Goal: Feedback & Contribution: Leave review/rating

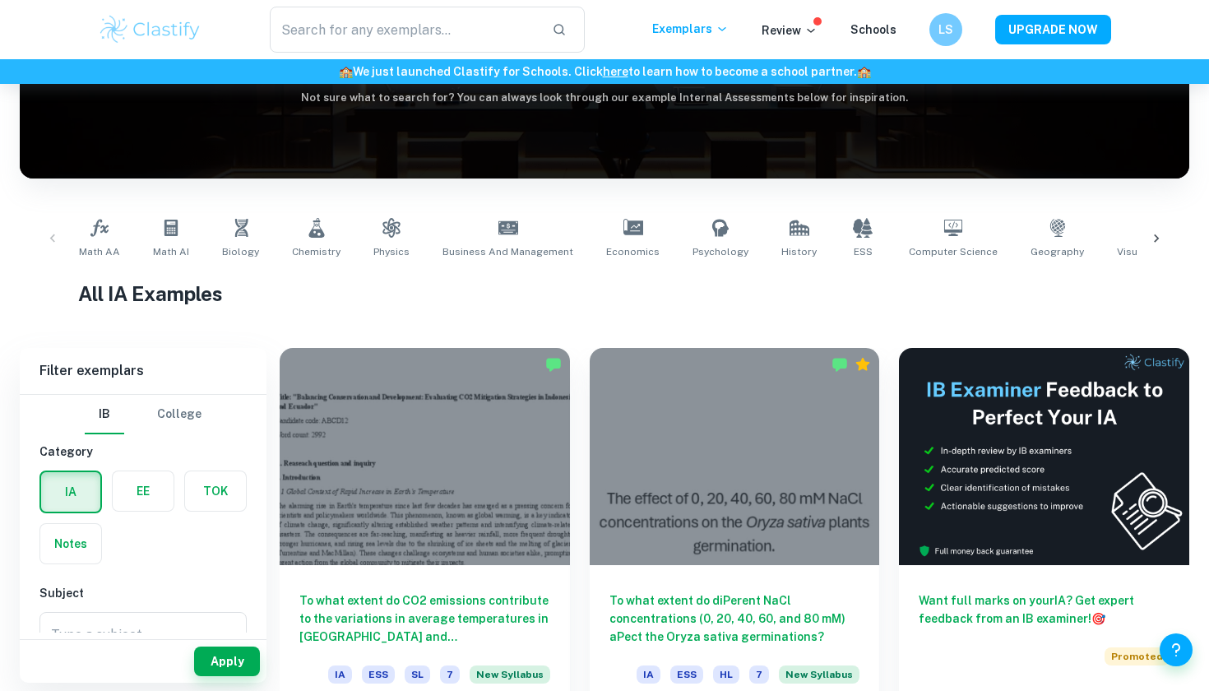
scroll to position [207, 0]
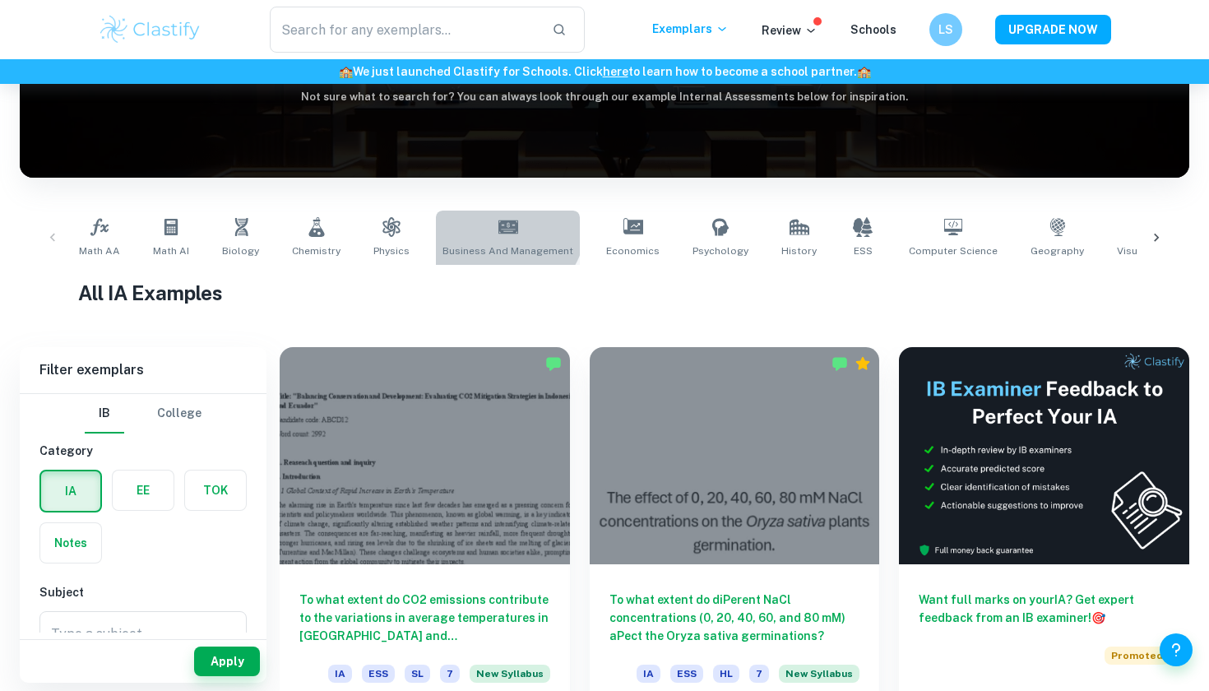
click at [499, 225] on icon at bounding box center [509, 227] width 20 height 20
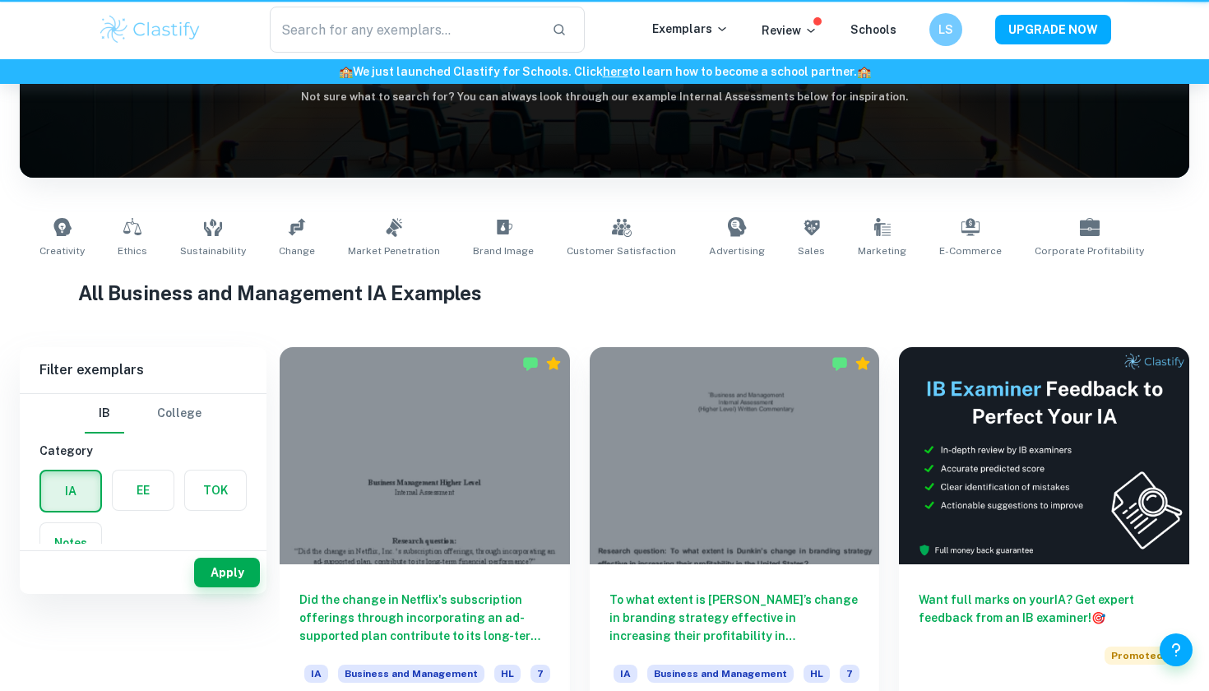
type input "Business and Management"
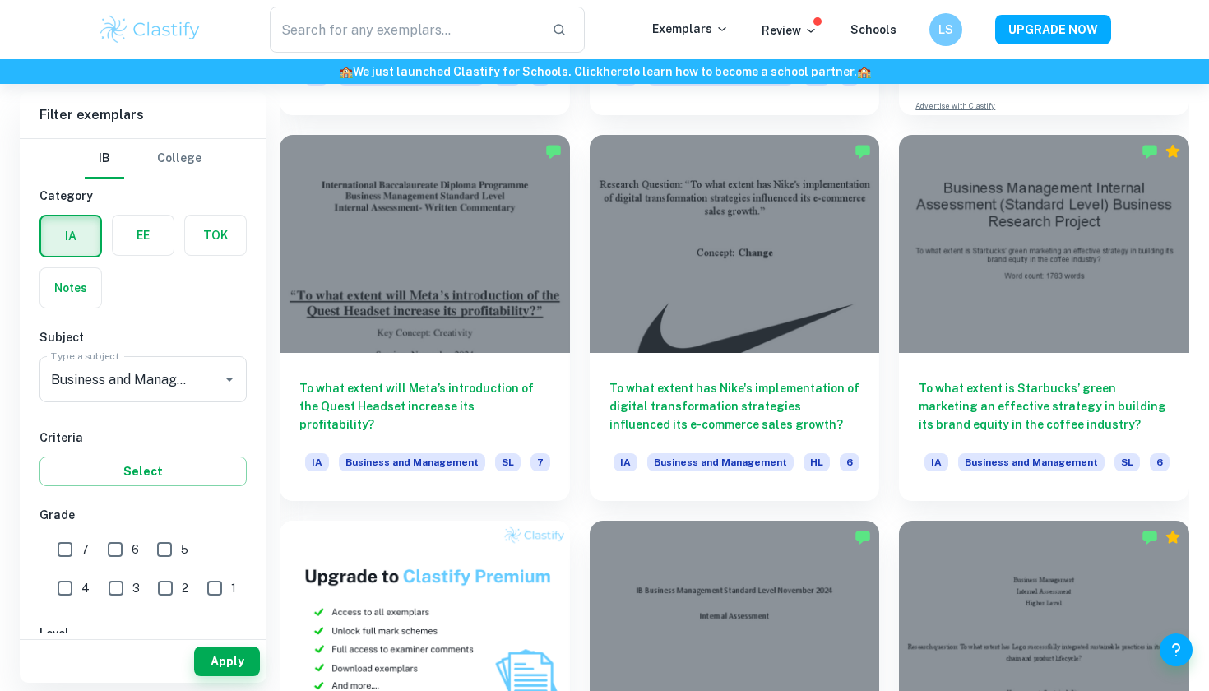
scroll to position [805, 0]
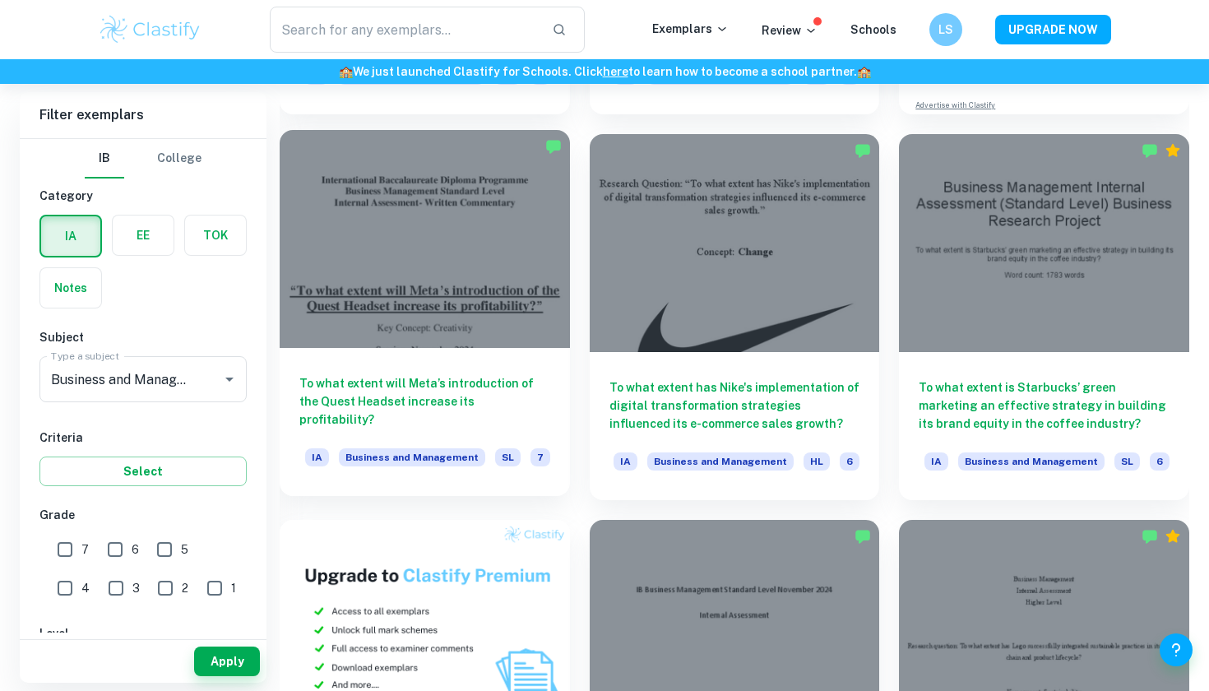
click at [537, 282] on div at bounding box center [425, 238] width 290 height 217
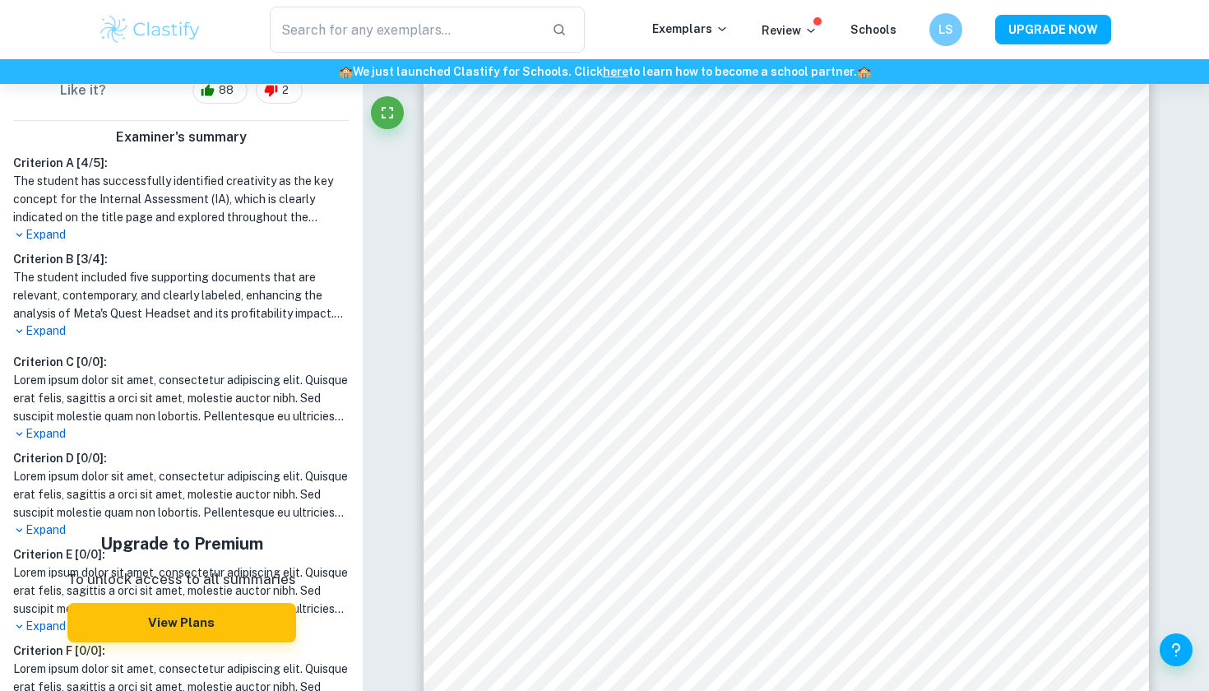
scroll to position [565, 0]
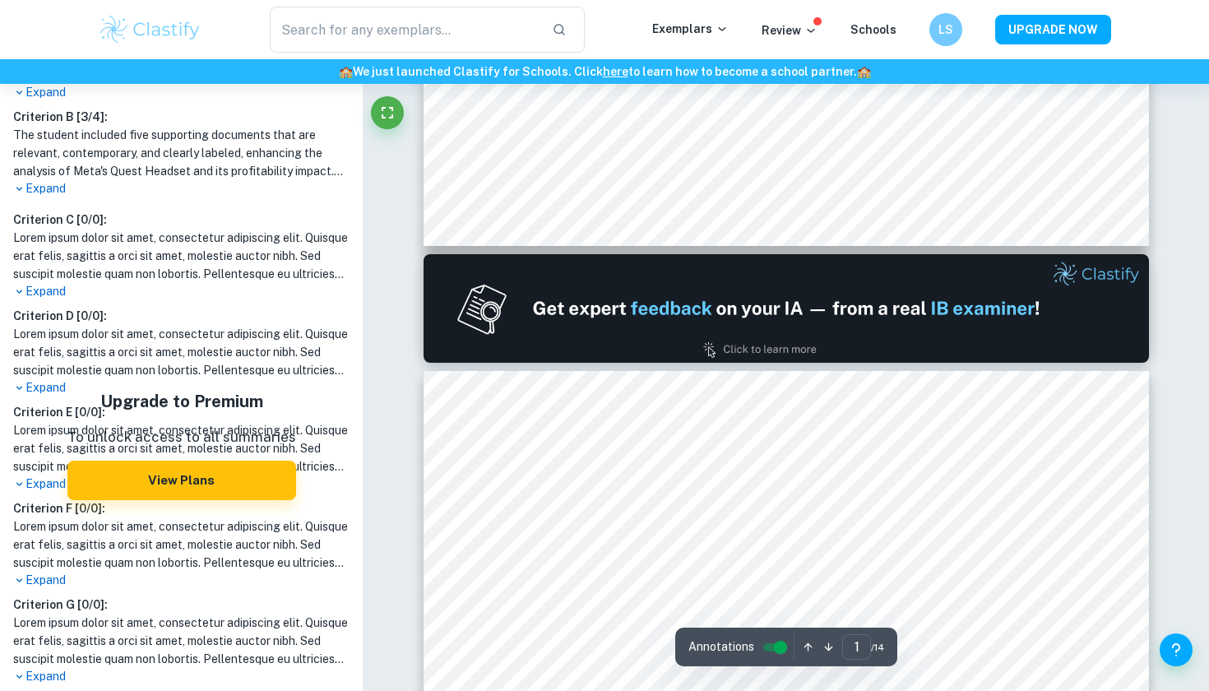
type input "2"
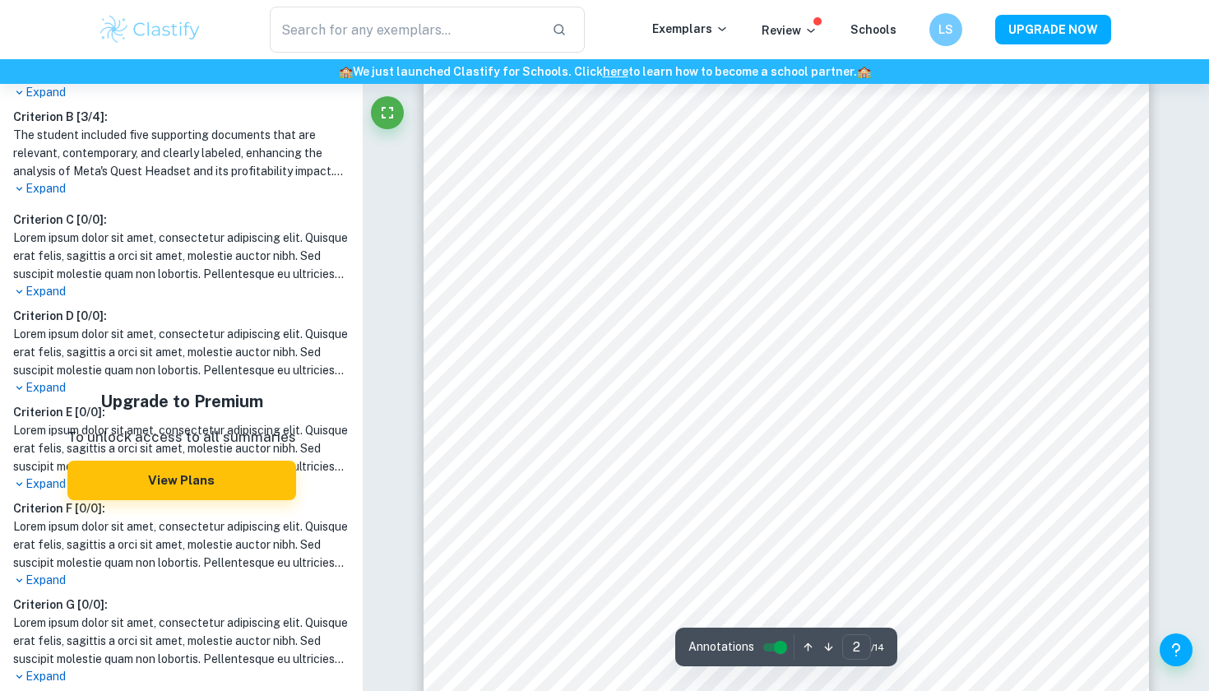
scroll to position [1184, 0]
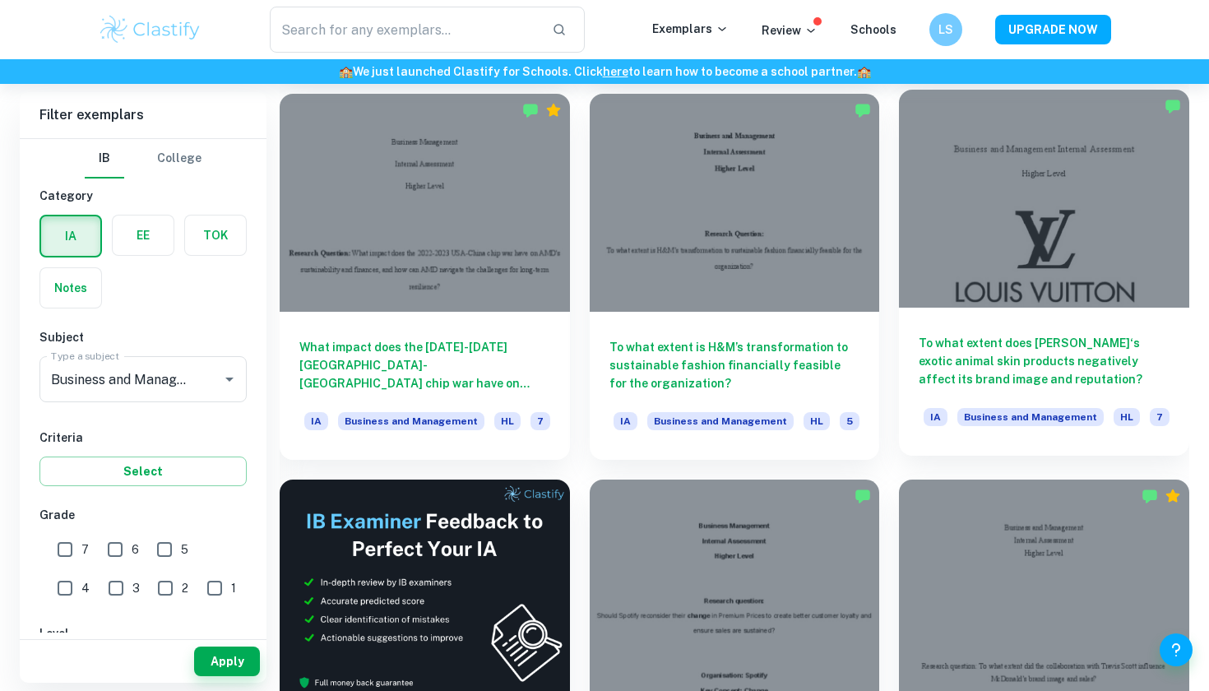
scroll to position [2409, 0]
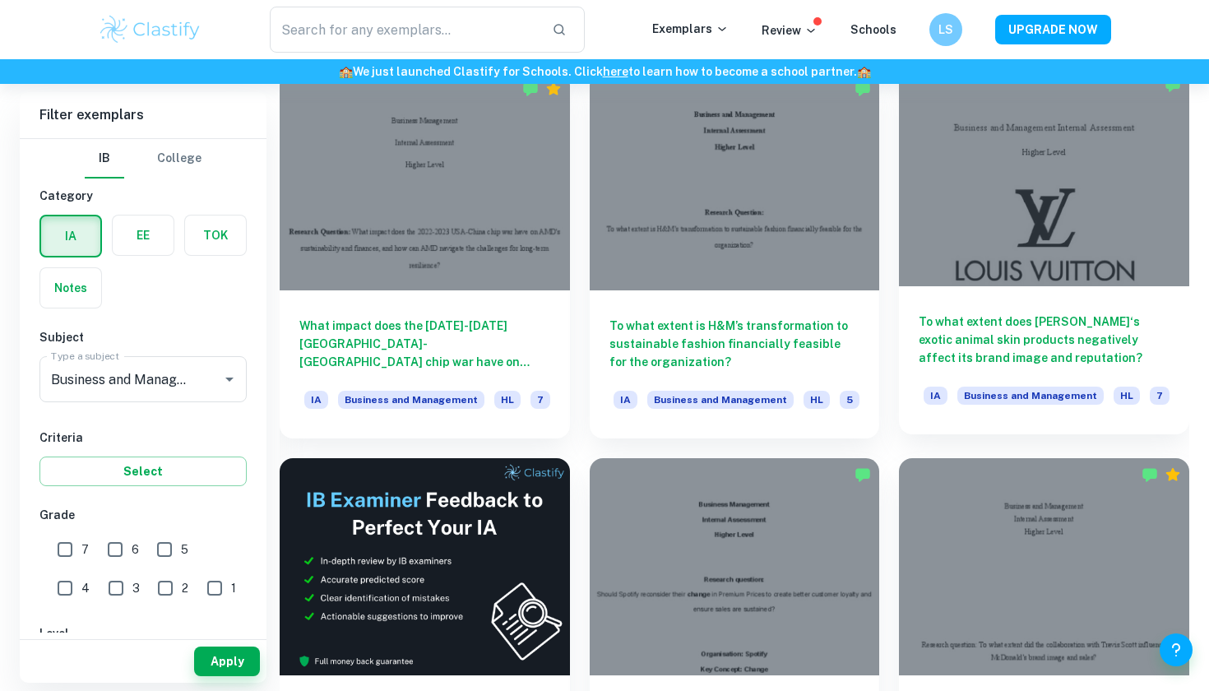
click at [1093, 200] on div at bounding box center [1044, 176] width 290 height 217
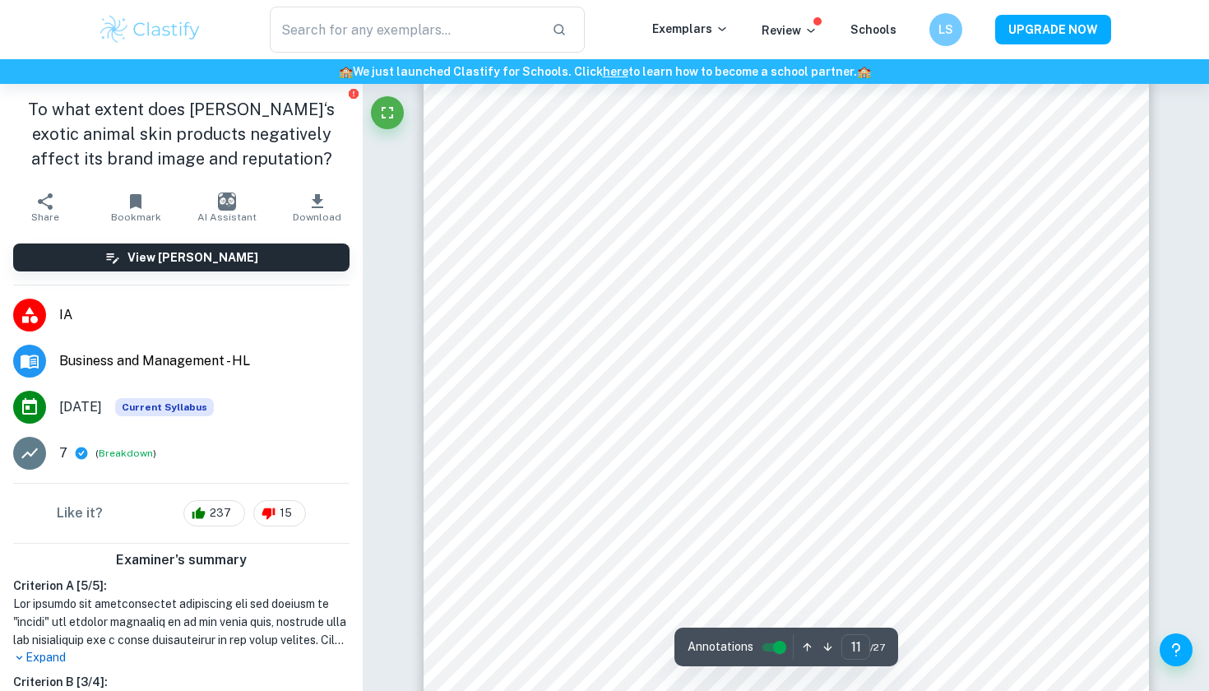
scroll to position [9903, 1]
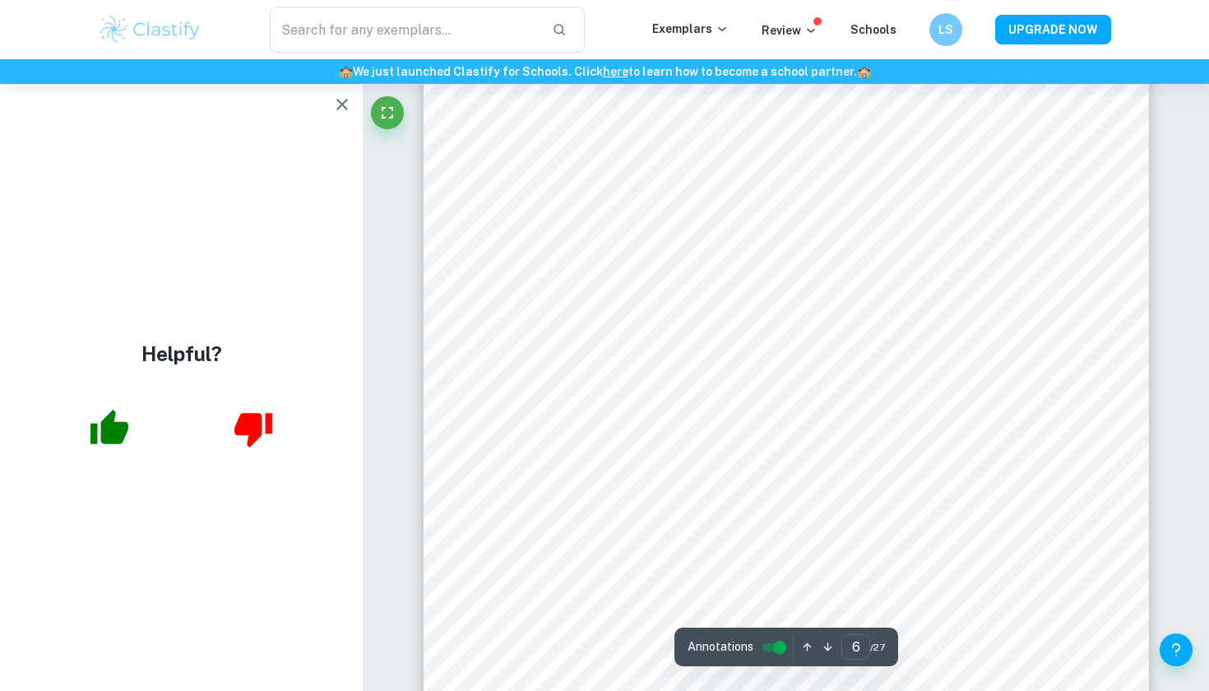
type input "5"
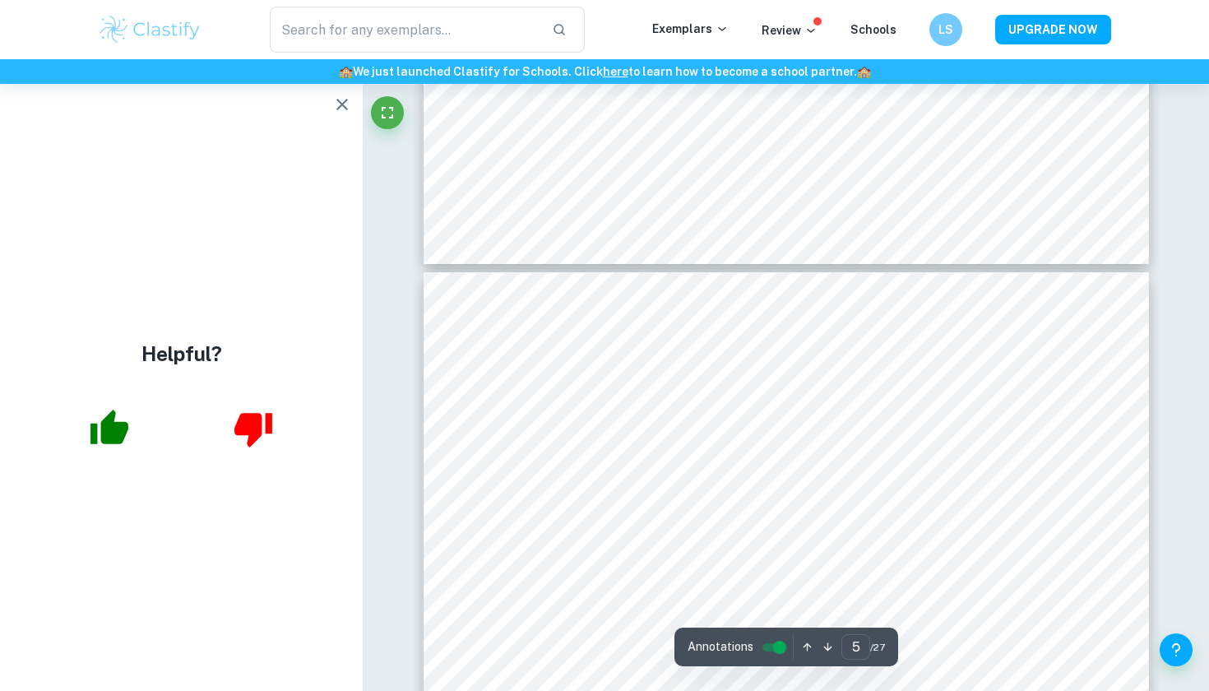
scroll to position [3848, 0]
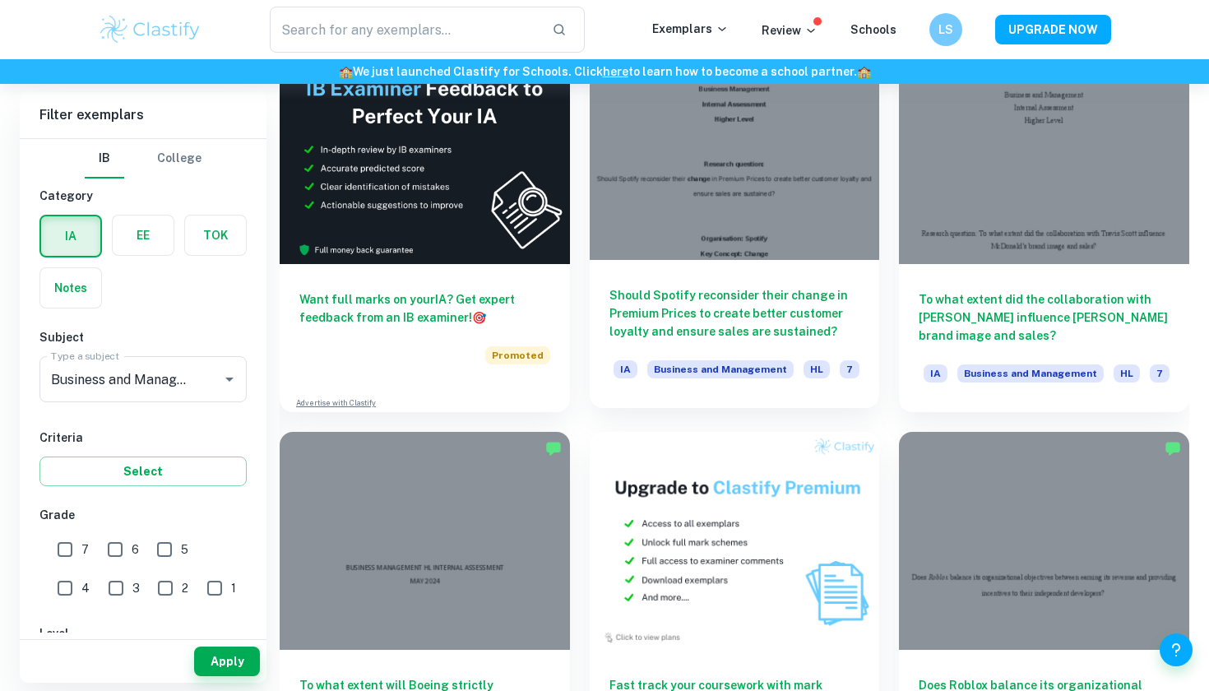
scroll to position [2827, 0]
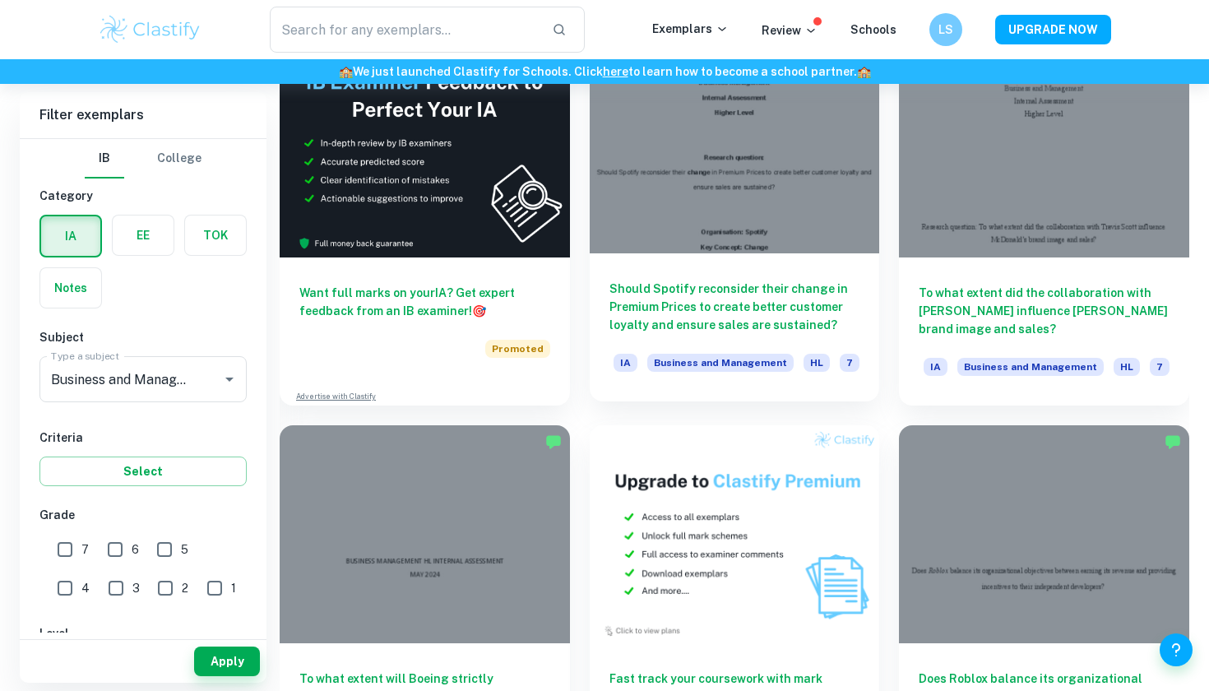
click at [732, 196] on div at bounding box center [735, 144] width 290 height 217
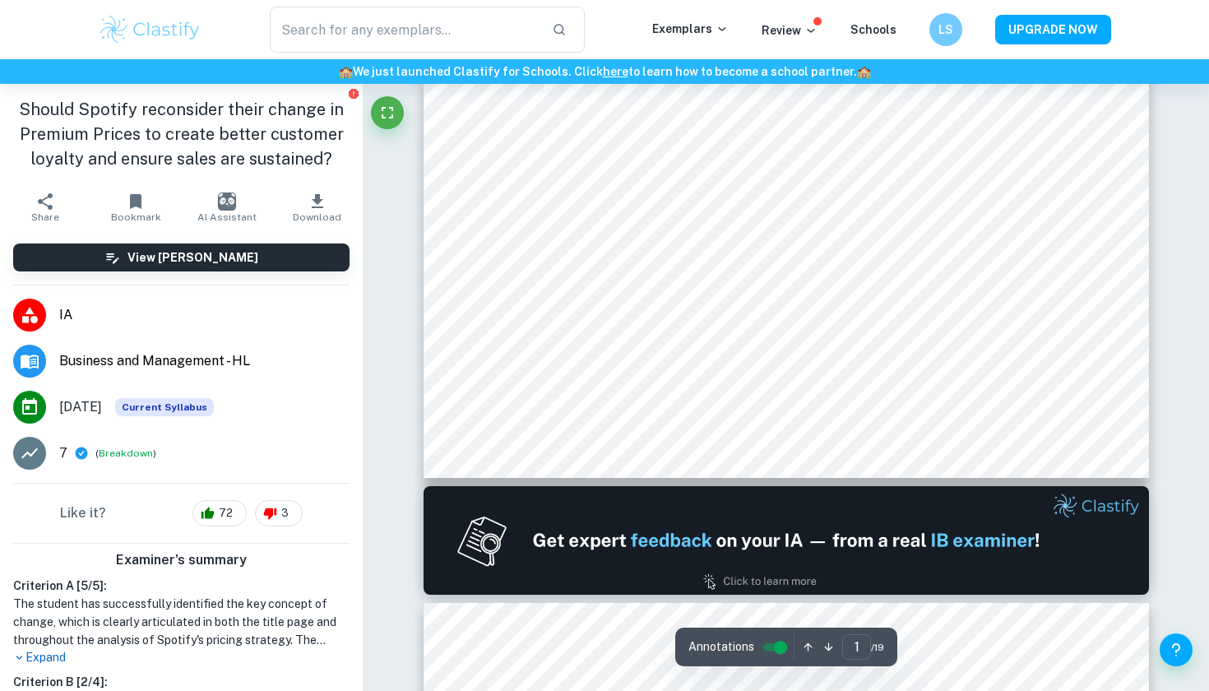
scroll to position [645, 0]
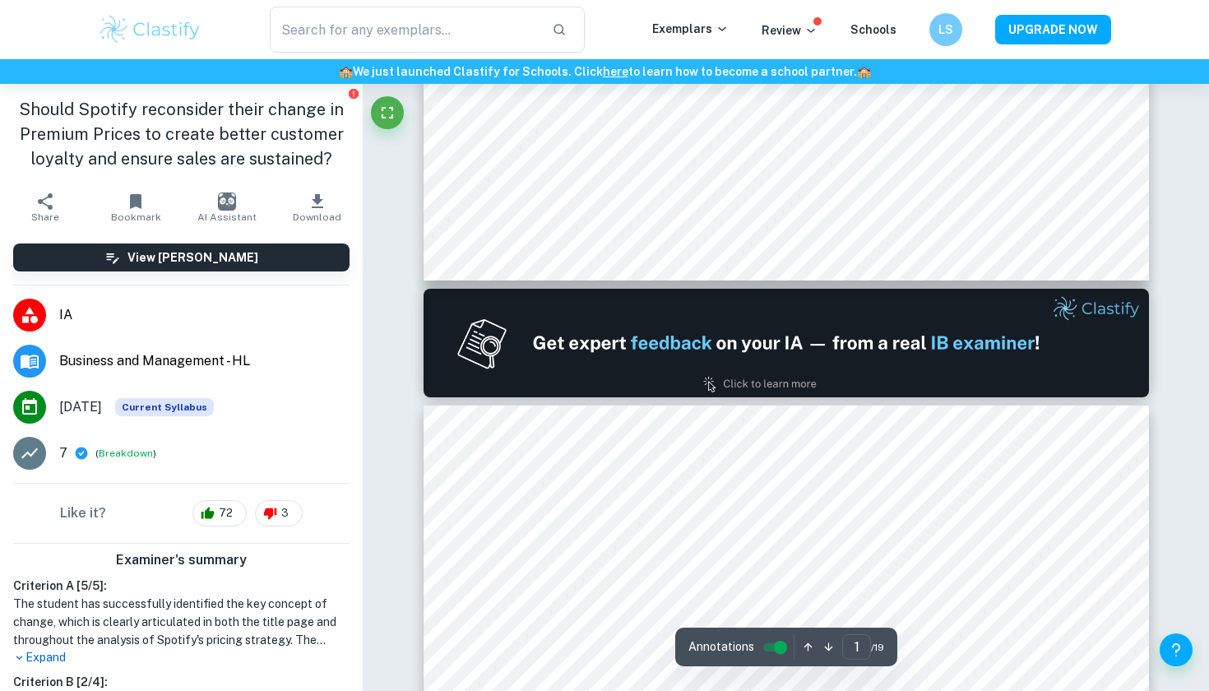
type input "2"
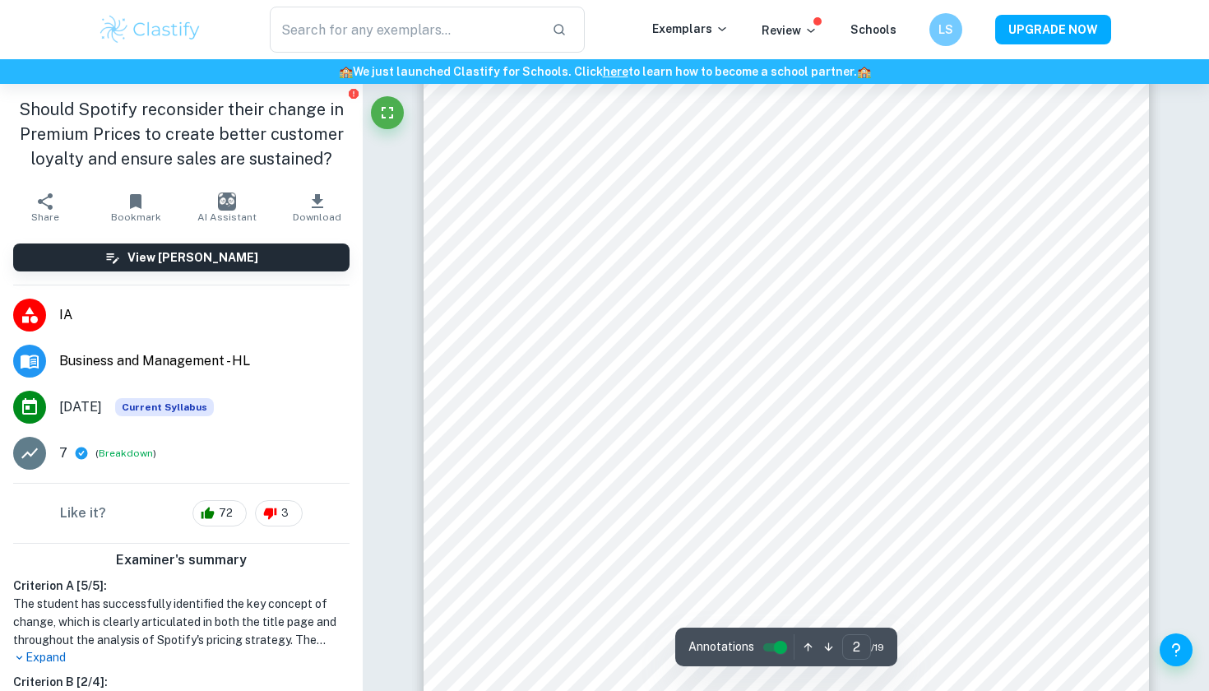
scroll to position [1190, 0]
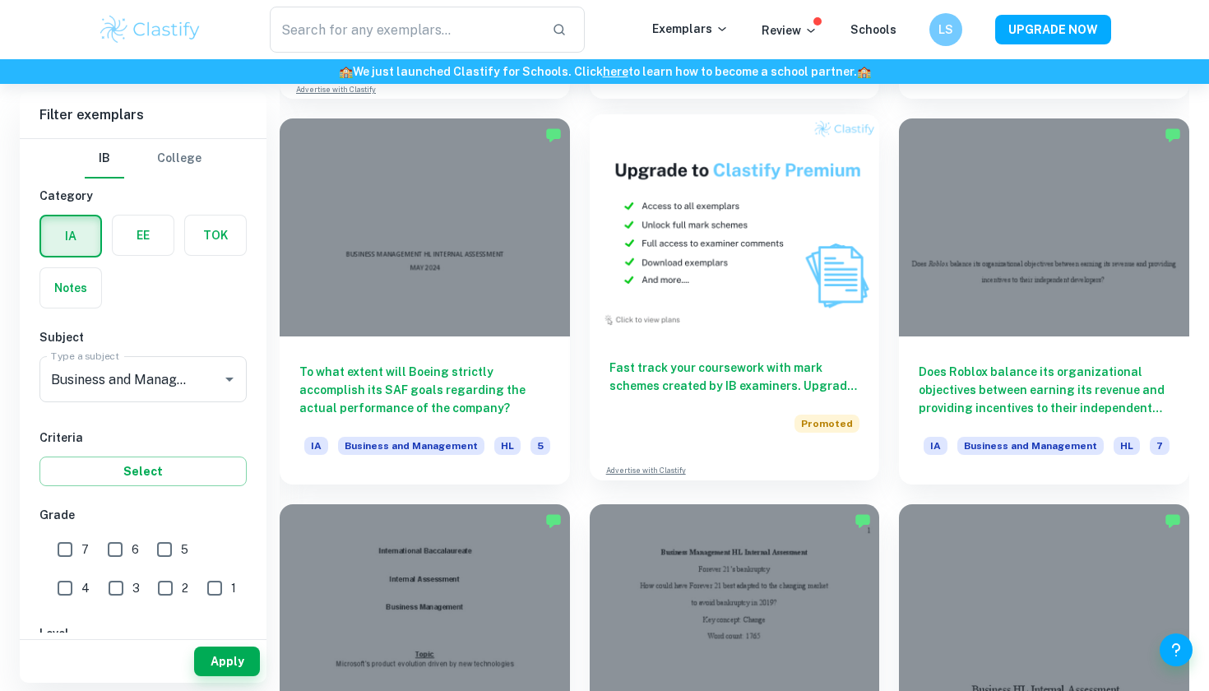
scroll to position [3142, 0]
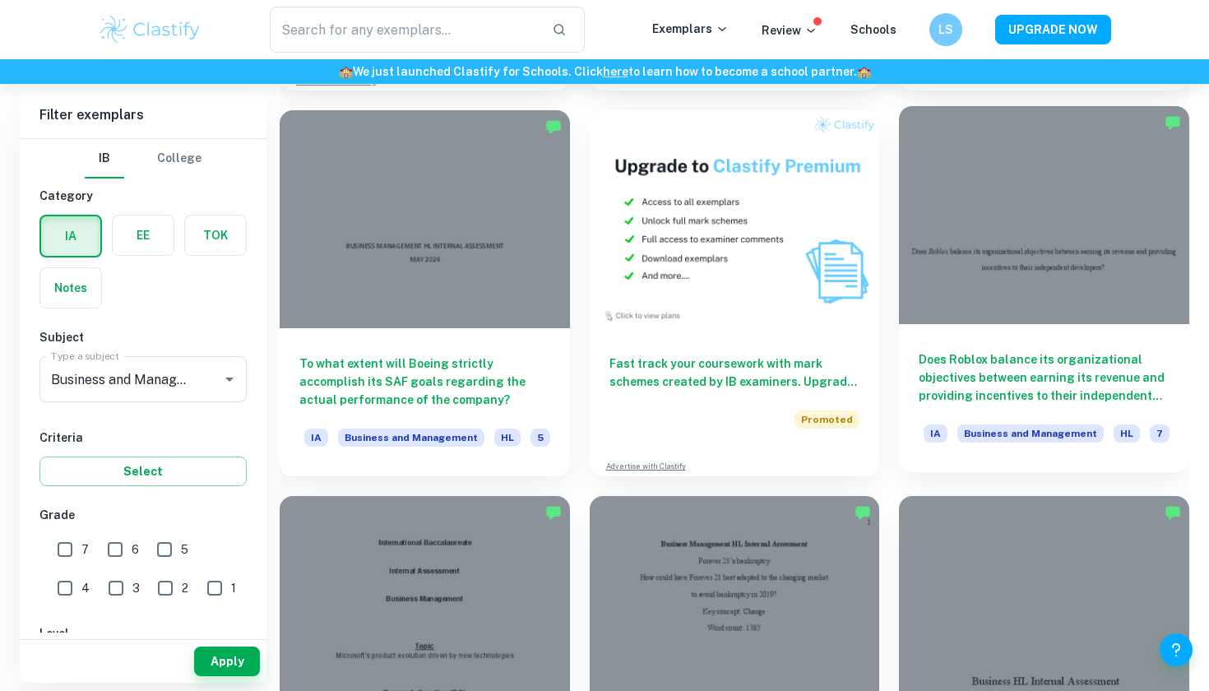
click at [1100, 284] on div at bounding box center [1044, 214] width 290 height 217
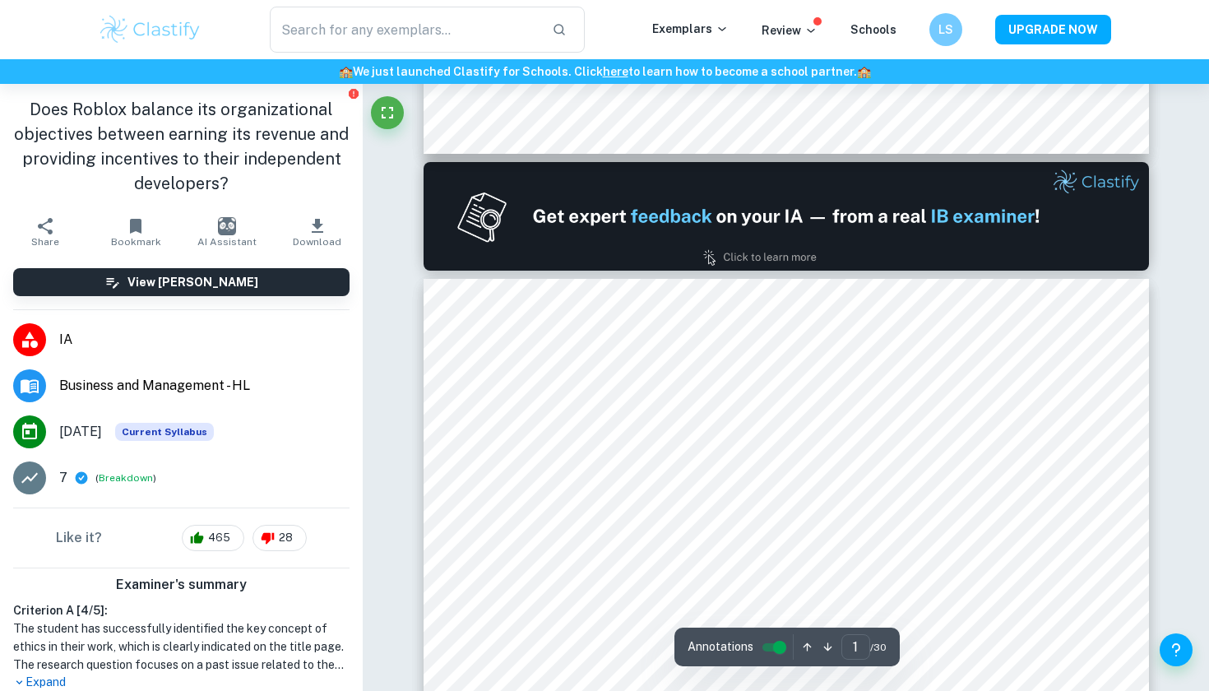
type input "2"
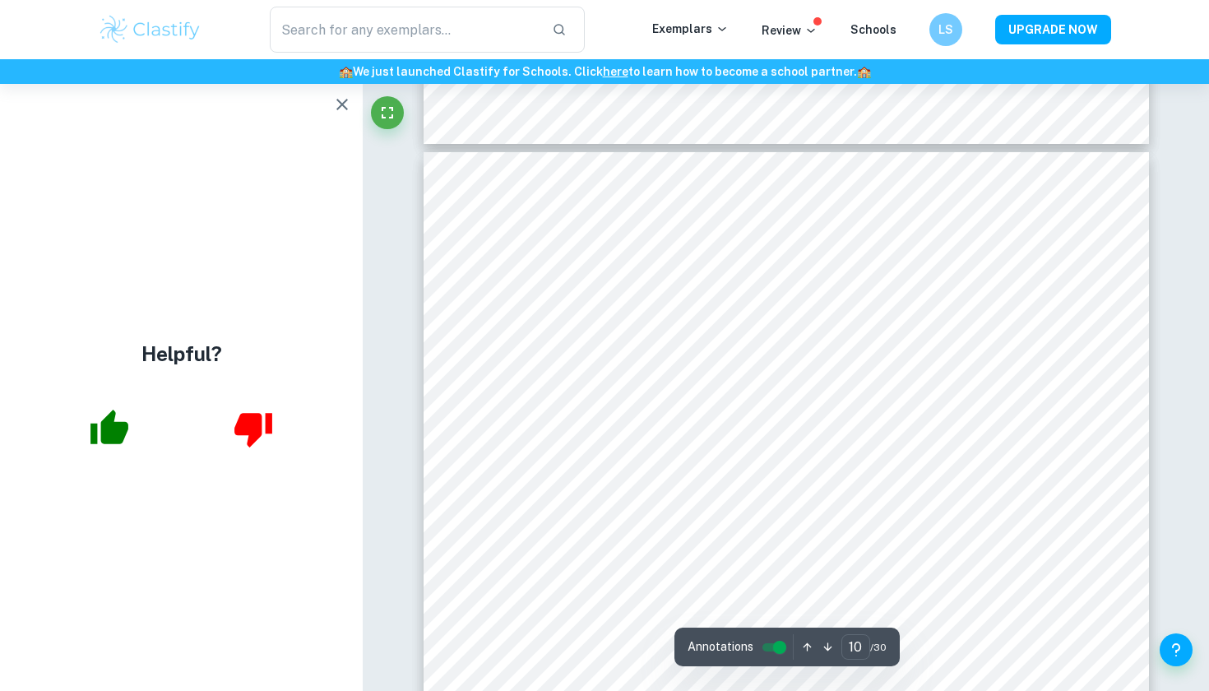
scroll to position [8889, 1]
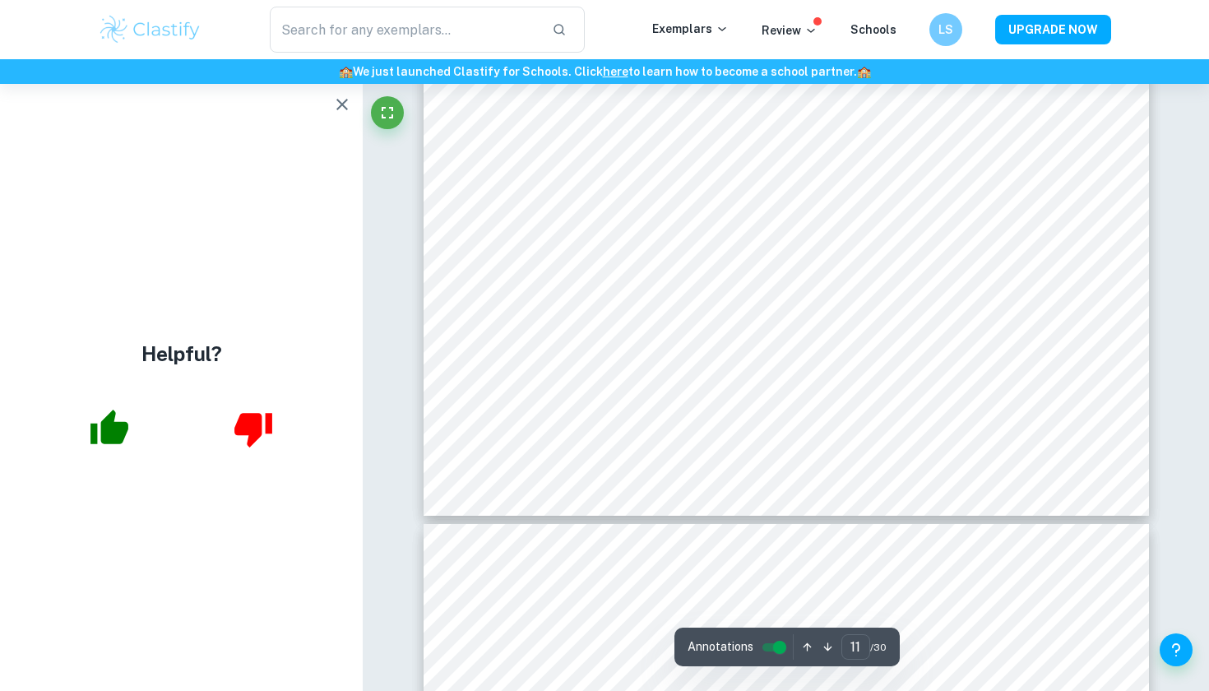
type input "12"
